Goal: Navigation & Orientation: Find specific page/section

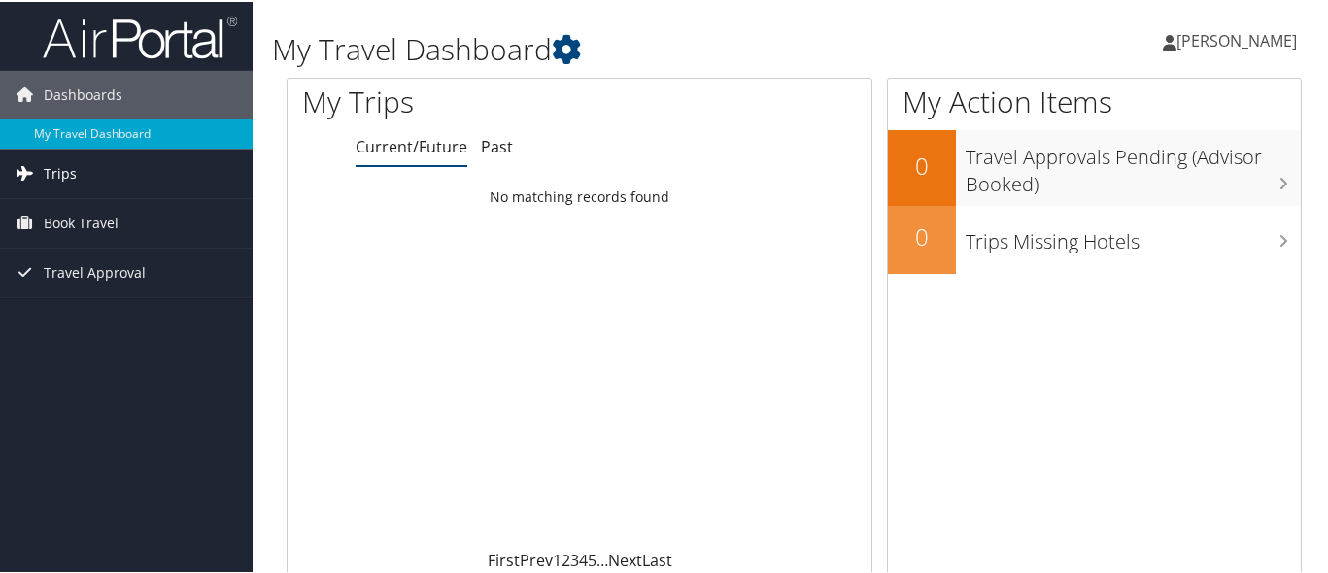
click at [155, 157] on link "Trips" at bounding box center [126, 172] width 253 height 49
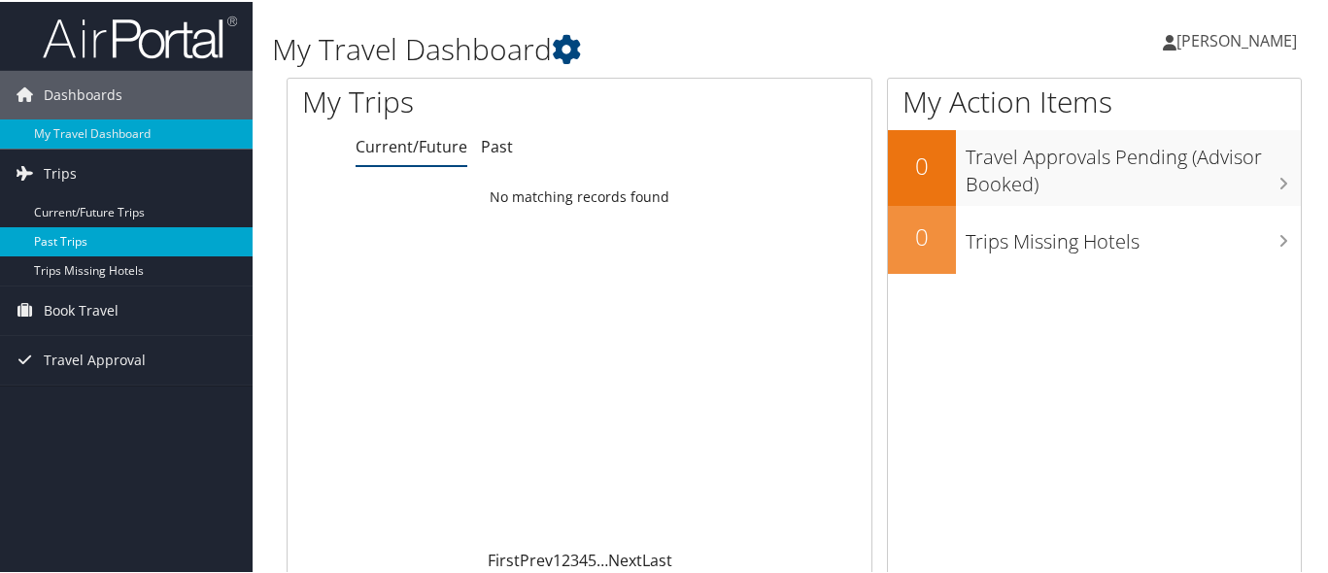
click at [78, 240] on link "Past Trips" at bounding box center [126, 239] width 253 height 29
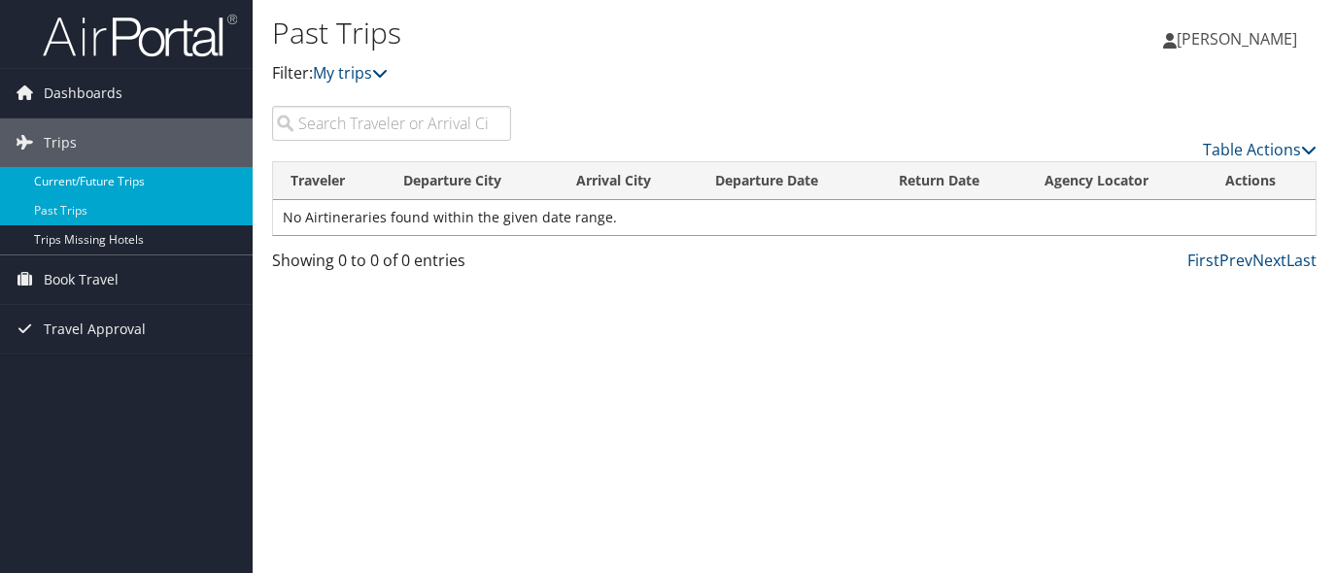
click at [187, 186] on link "Current/Future Trips" at bounding box center [126, 181] width 253 height 29
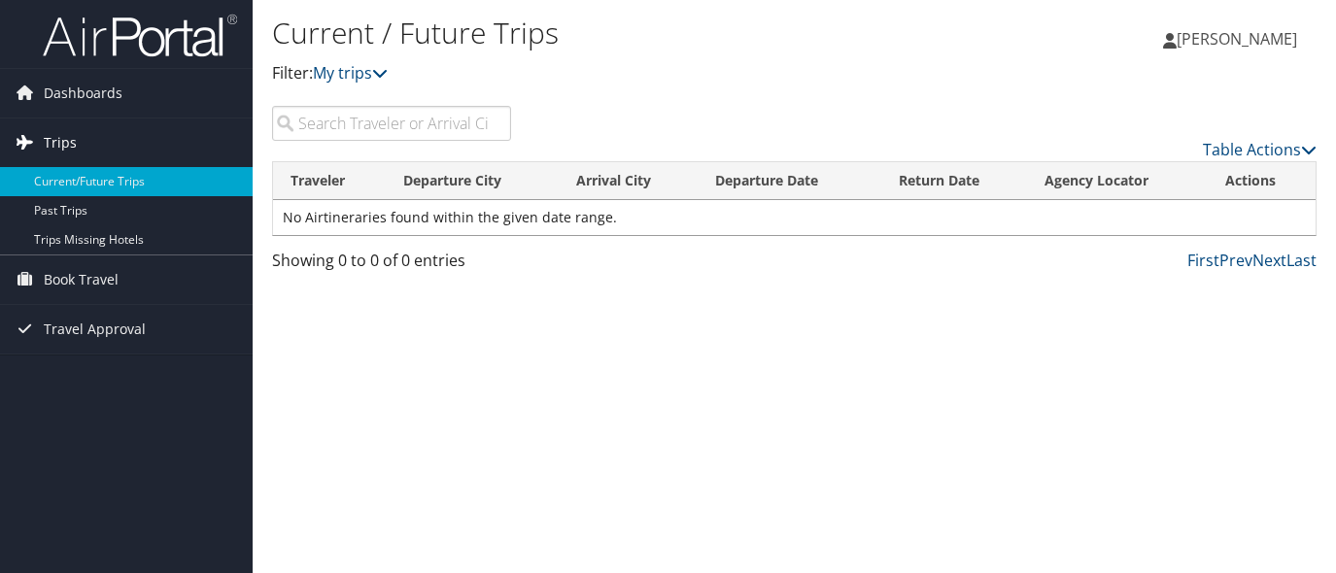
click at [125, 152] on link "Trips" at bounding box center [126, 143] width 253 height 49
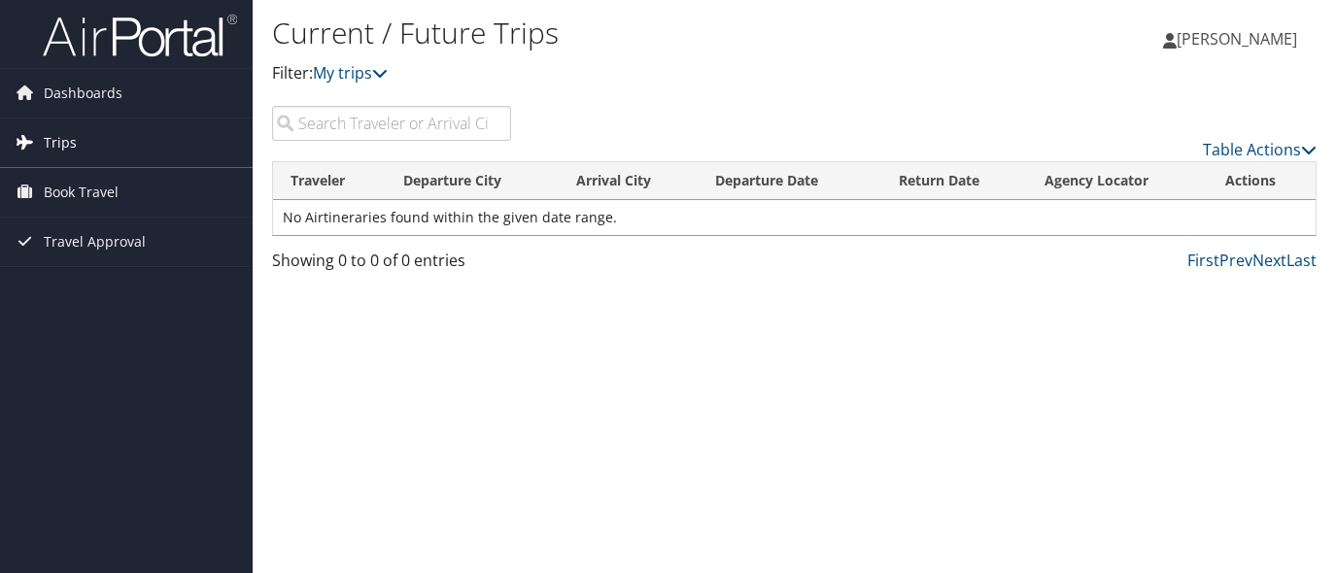
click at [109, 154] on link "Trips" at bounding box center [126, 143] width 253 height 49
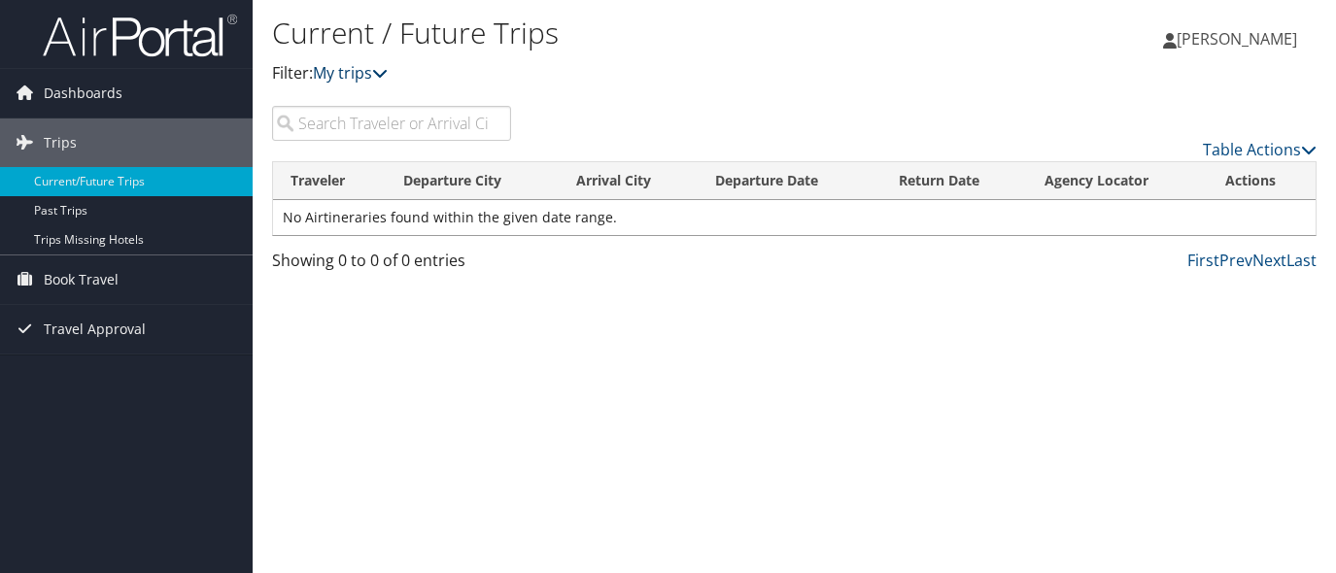
click at [379, 78] on icon at bounding box center [380, 73] width 16 height 16
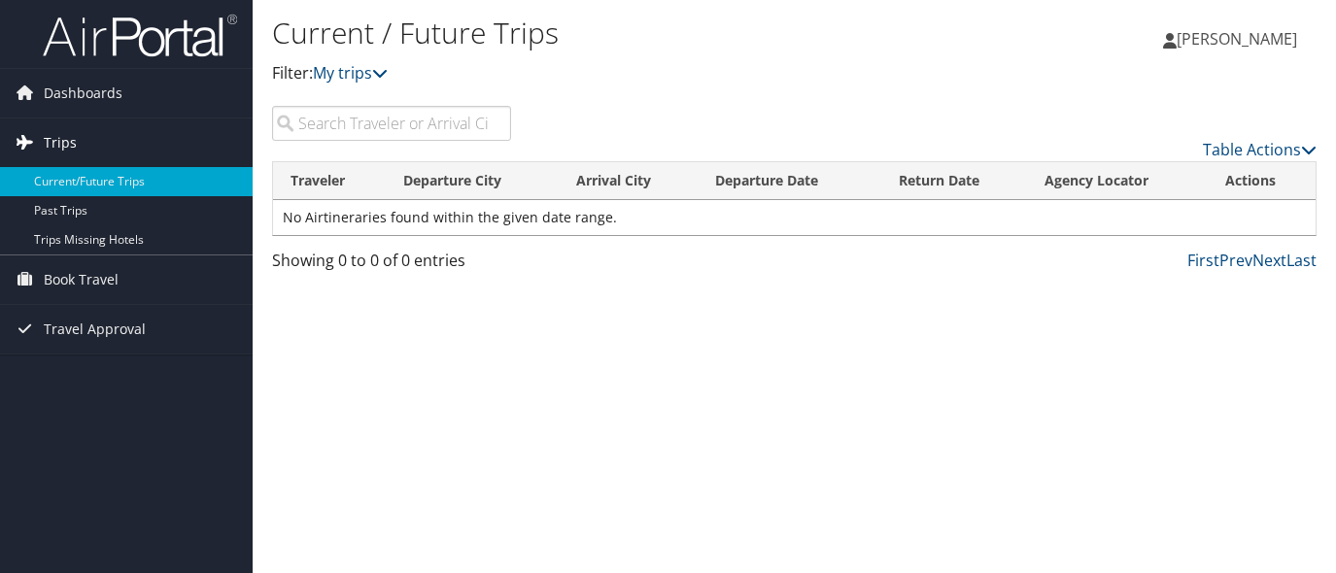
click at [47, 141] on span "Trips" at bounding box center [60, 143] width 33 height 49
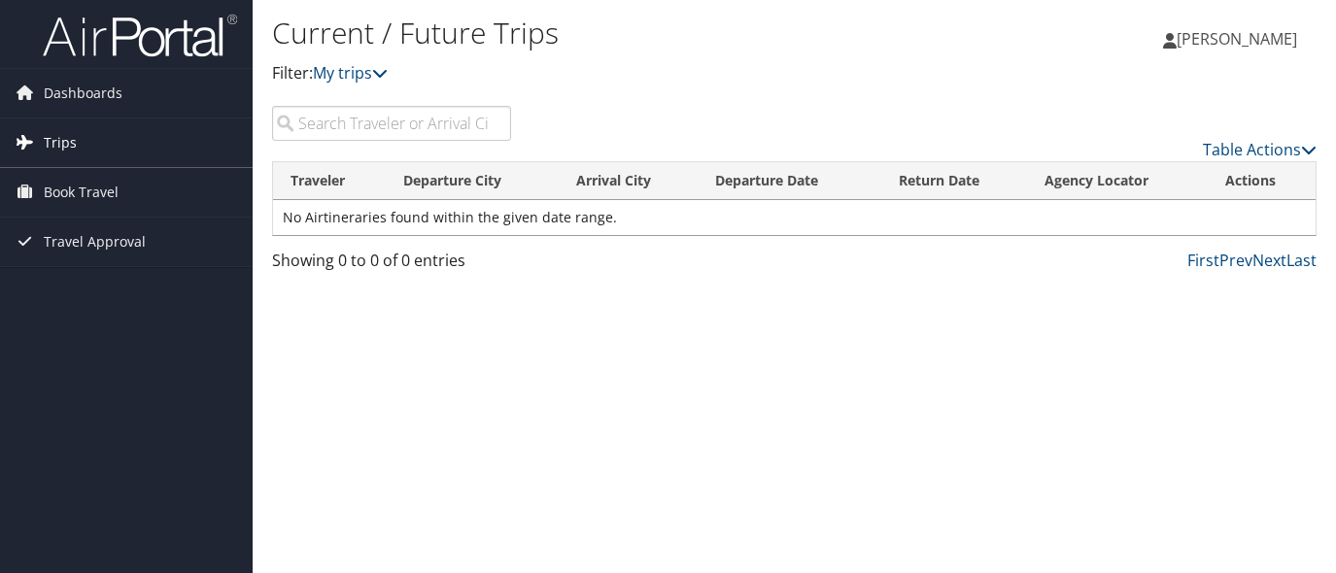
click at [56, 140] on span "Trips" at bounding box center [60, 143] width 33 height 49
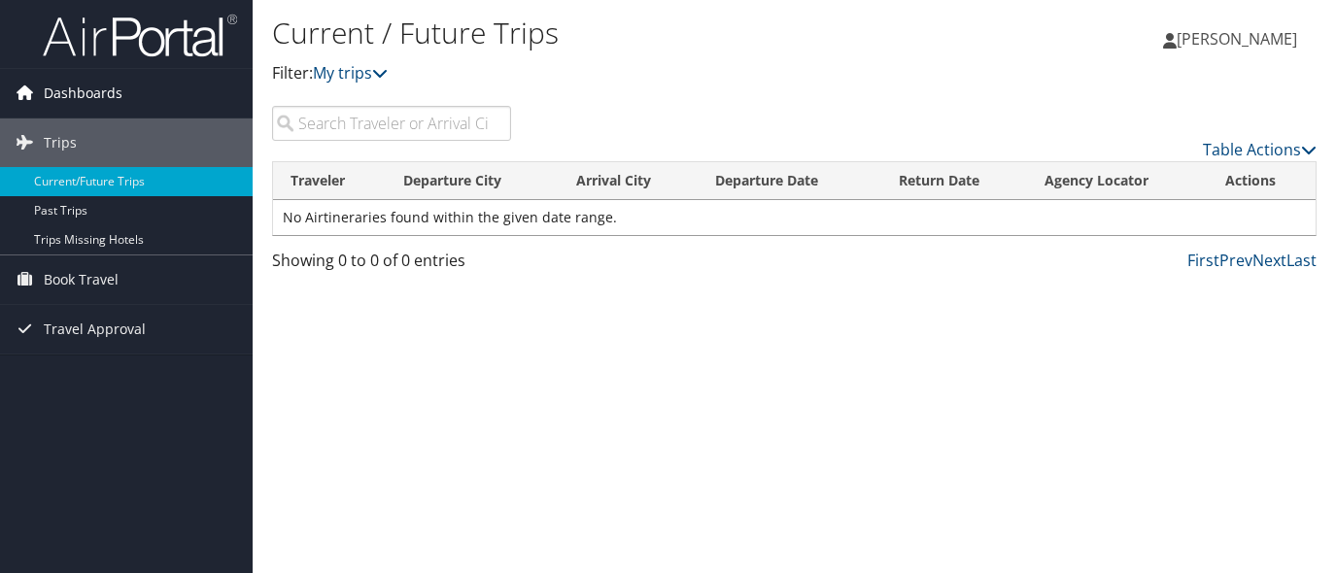
click at [66, 96] on span "Dashboards" at bounding box center [83, 93] width 79 height 49
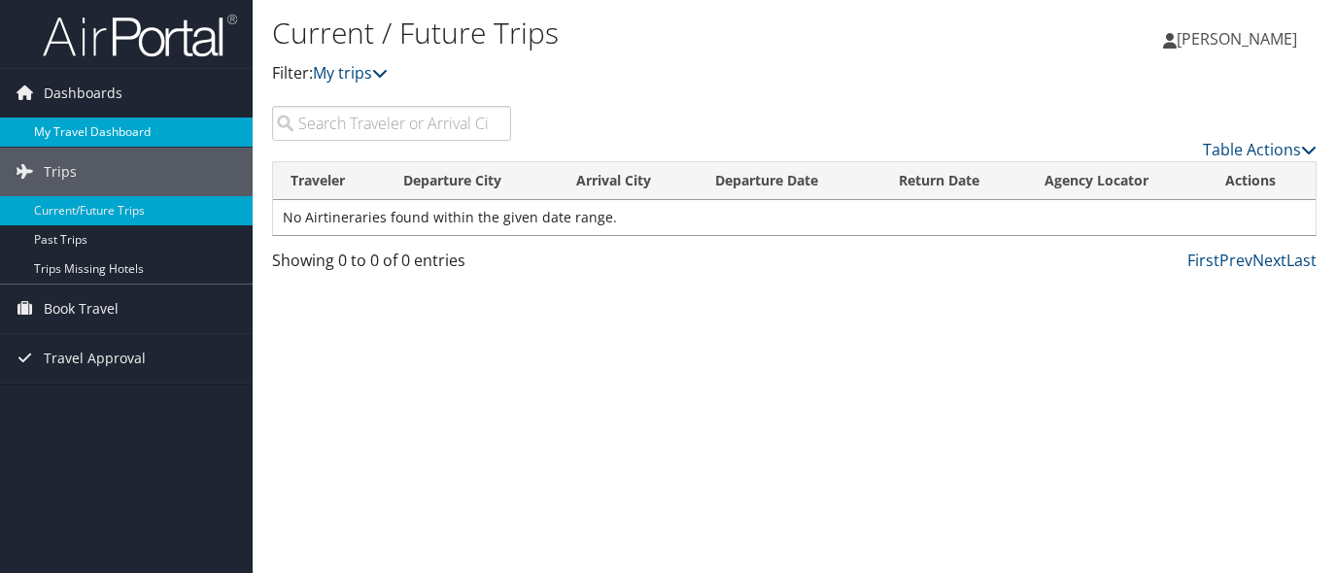
click at [143, 131] on link "My Travel Dashboard" at bounding box center [126, 132] width 253 height 29
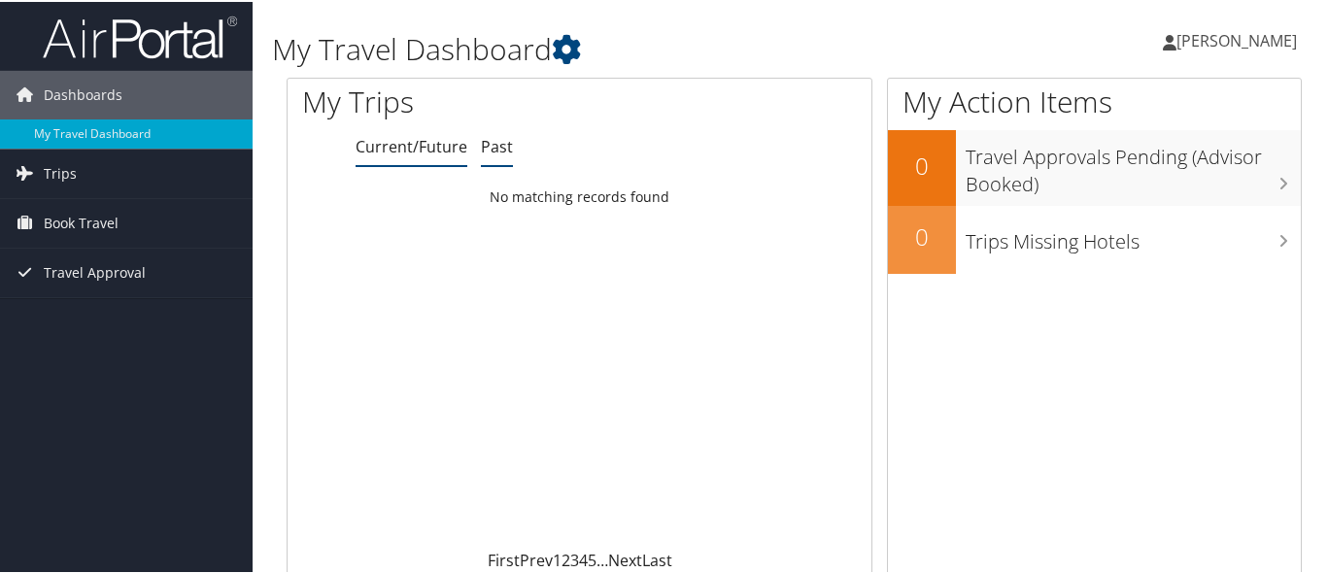
click at [507, 147] on link "Past" at bounding box center [497, 144] width 32 height 21
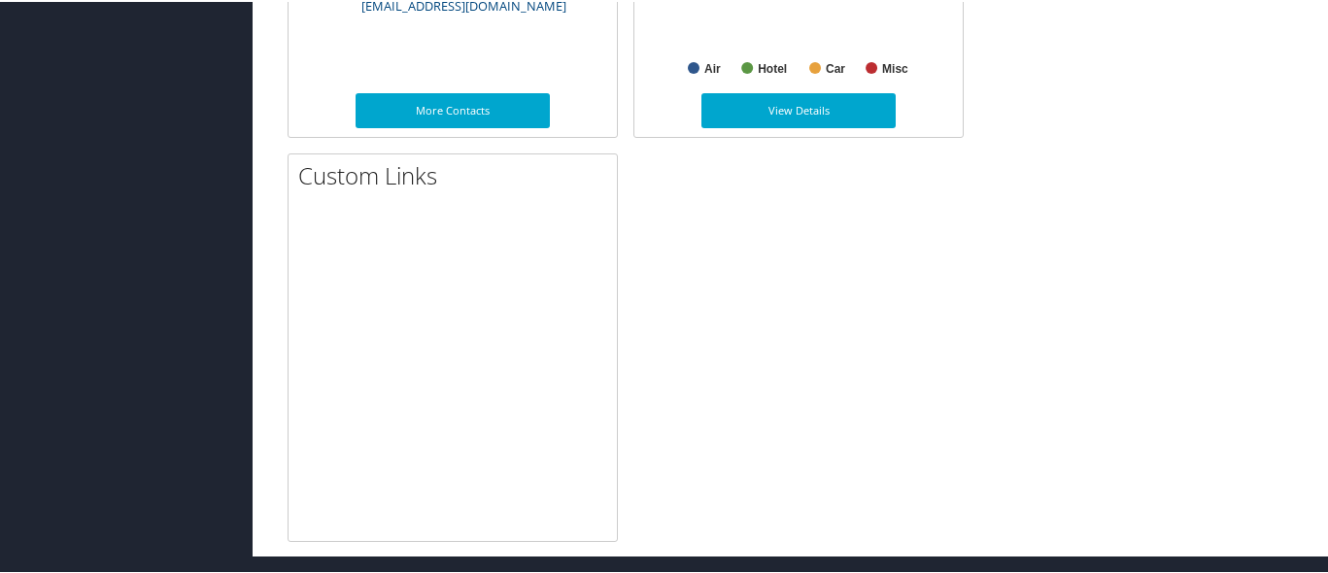
scroll to position [617, 0]
